Goal: Task Accomplishment & Management: Complete application form

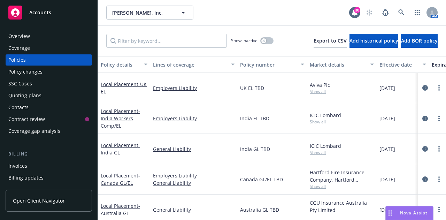
scroll to position [52, 0]
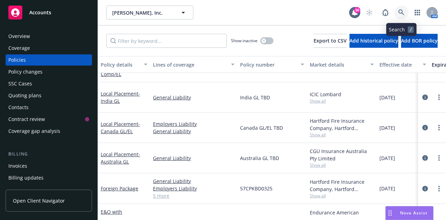
click at [399, 16] on link at bounding box center [402, 13] width 14 height 14
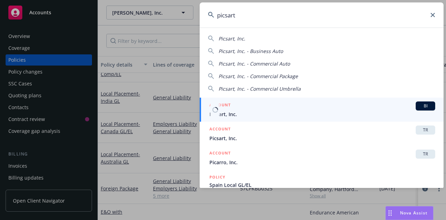
type input "picsart"
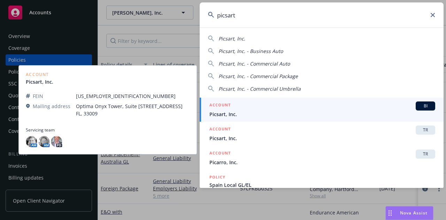
click at [285, 107] on div "ACCOUNT BI" at bounding box center [323, 105] width 226 height 9
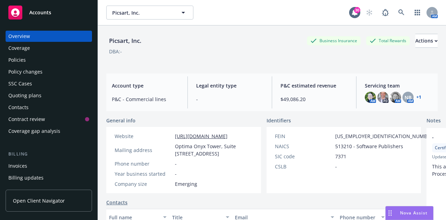
click at [40, 168] on div "Invoices" at bounding box center [48, 165] width 81 height 11
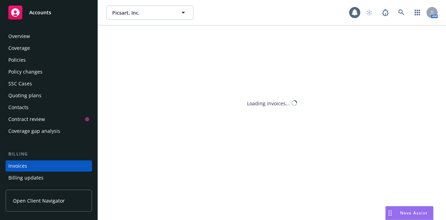
scroll to position [45, 0]
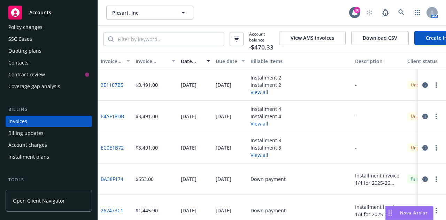
click at [434, 40] on link "Create Invoice" at bounding box center [443, 38] width 57 height 14
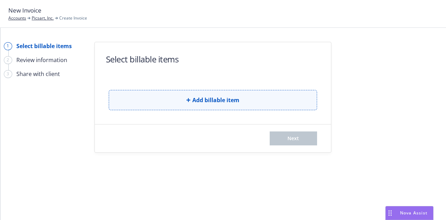
click at [204, 98] on span "Add billable item" at bounding box center [216, 100] width 47 height 8
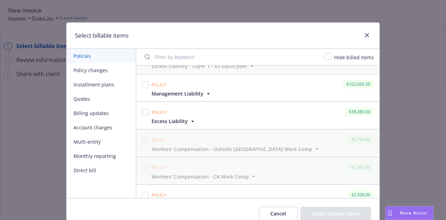
scroll to position [130, 0]
click at [143, 84] on input "checkbox" at bounding box center [145, 84] width 7 height 7
checkbox input "true"
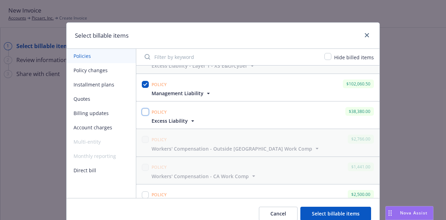
click at [142, 112] on input "checkbox" at bounding box center [145, 111] width 7 height 7
checkbox input "true"
click at [330, 212] on button "Select billable items" at bounding box center [336, 214] width 71 height 14
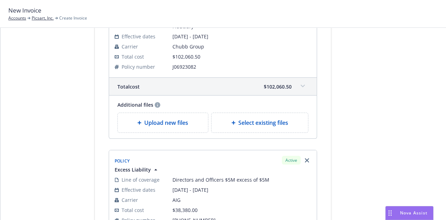
scroll to position [244, 0]
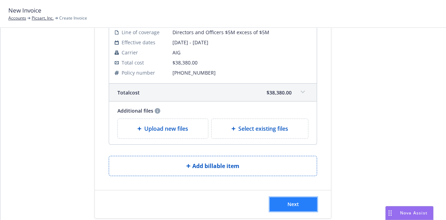
click at [289, 209] on button "Next" at bounding box center [293, 204] width 47 height 14
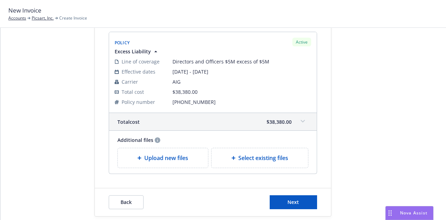
scroll to position [343, 0]
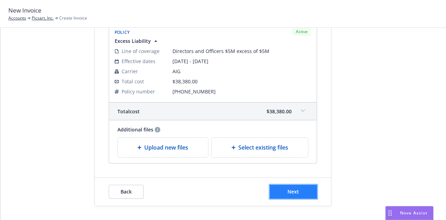
click at [292, 197] on button "Next" at bounding box center [293, 192] width 47 height 14
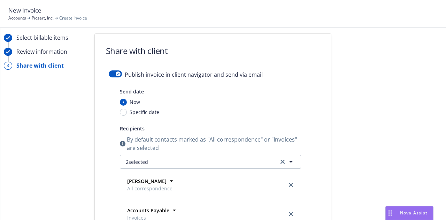
scroll to position [8, 0]
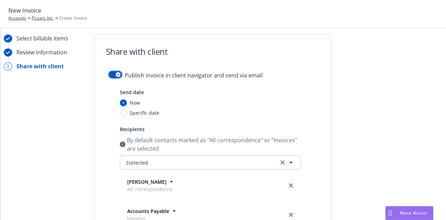
click at [116, 76] on div "button" at bounding box center [118, 74] width 5 height 5
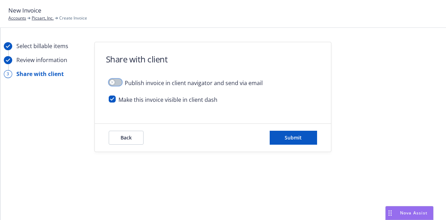
scroll to position [0, 0]
click at [278, 134] on button "Submit" at bounding box center [293, 138] width 47 height 14
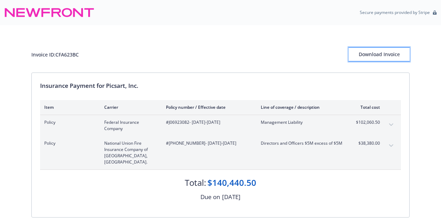
click at [380, 58] on div "Download Invoice" at bounding box center [379, 54] width 61 height 13
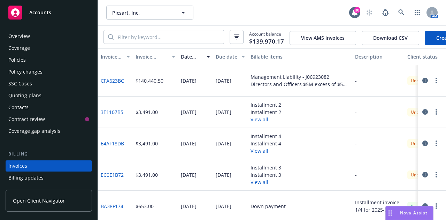
scroll to position [45, 0]
